Goal: Information Seeking & Learning: Check status

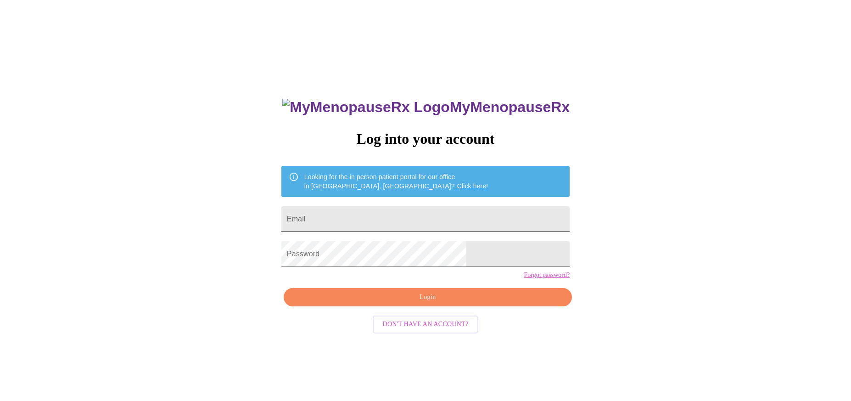
click at [385, 219] on input "Email" at bounding box center [425, 219] width 288 height 26
type input "[EMAIL_ADDRESS][DOMAIN_NAME]"
click at [417, 303] on span "Login" at bounding box center [427, 296] width 267 height 11
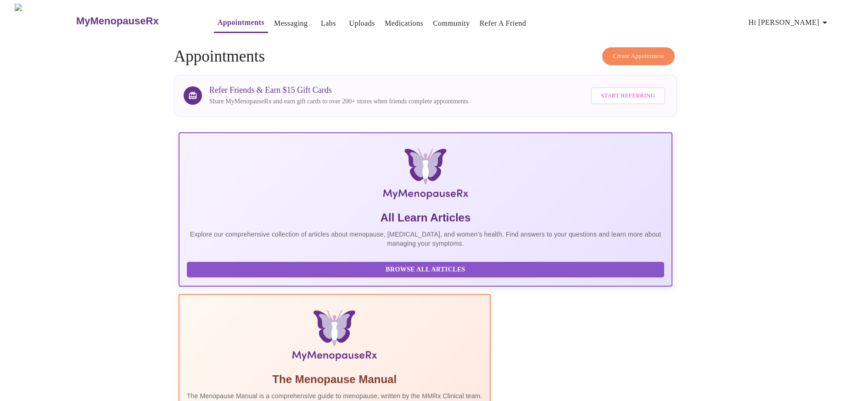
click at [321, 18] on link "Labs" at bounding box center [328, 23] width 15 height 13
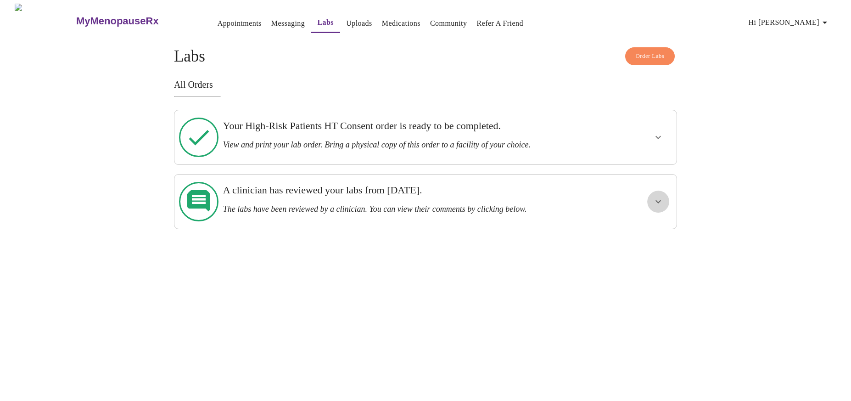
click at [659, 196] on icon "show more" at bounding box center [657, 201] width 11 height 11
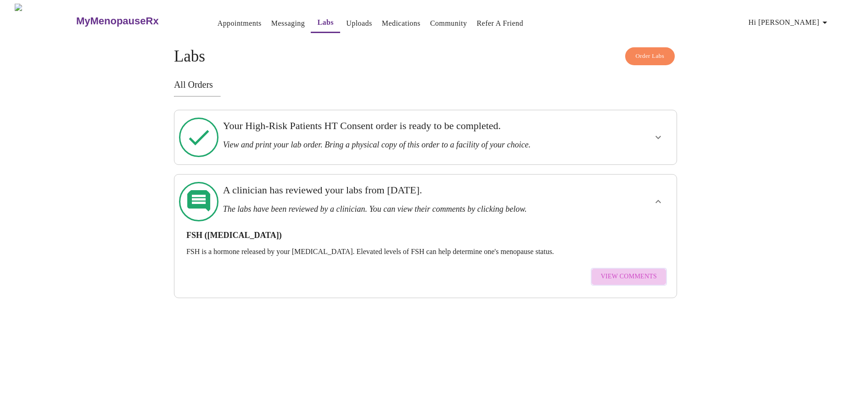
click at [633, 271] on span "View Comments" at bounding box center [629, 276] width 56 height 11
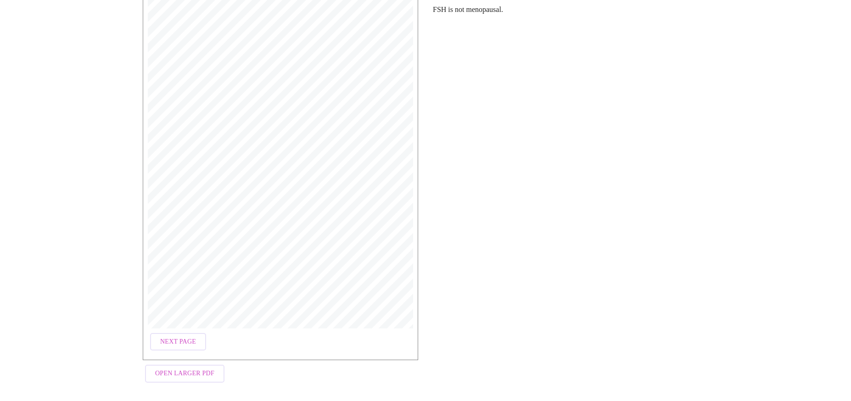
scroll to position [109, 0]
